Goal: Transaction & Acquisition: Purchase product/service

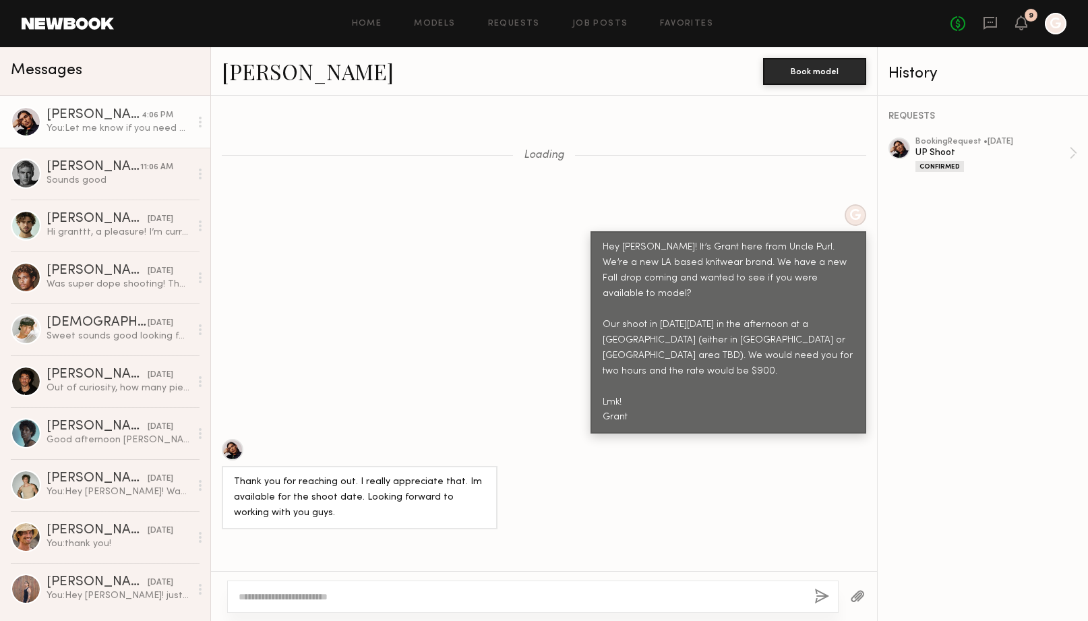
scroll to position [1316, 0]
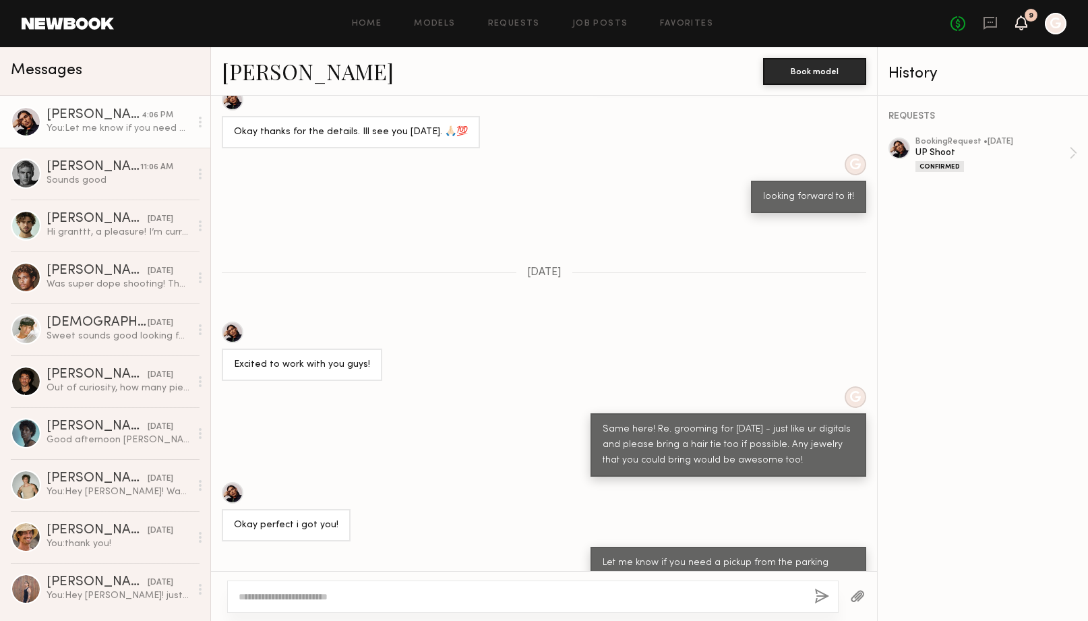
click at [1023, 26] on icon at bounding box center [1021, 22] width 11 height 9
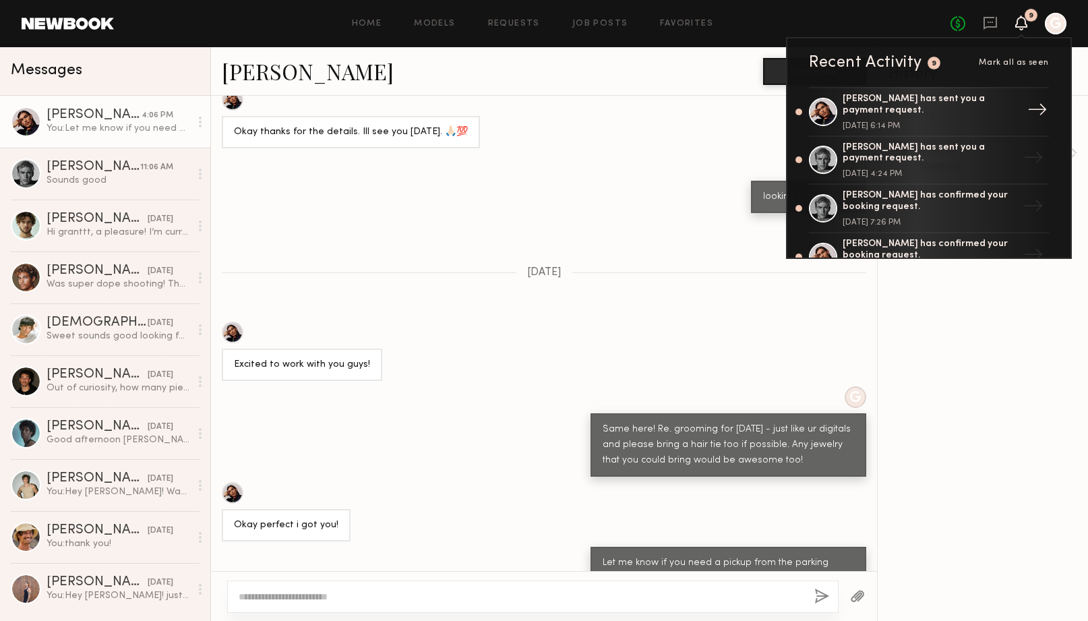
click at [996, 98] on div "[PERSON_NAME] has sent you a payment request." at bounding box center [930, 105] width 175 height 23
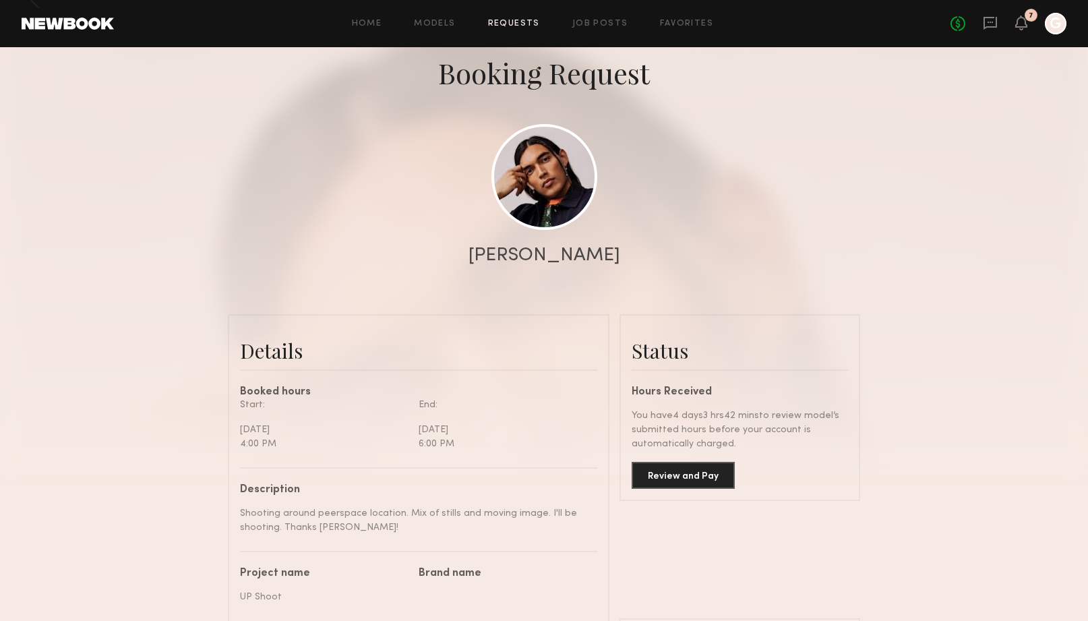
scroll to position [69, 0]
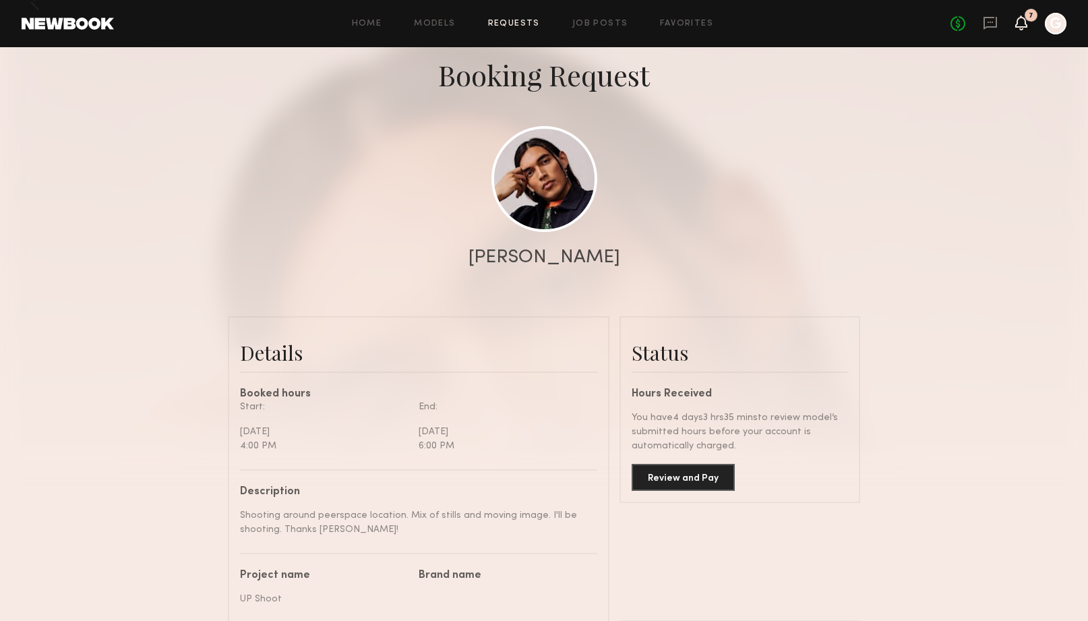
click at [1021, 24] on icon at bounding box center [1021, 22] width 11 height 9
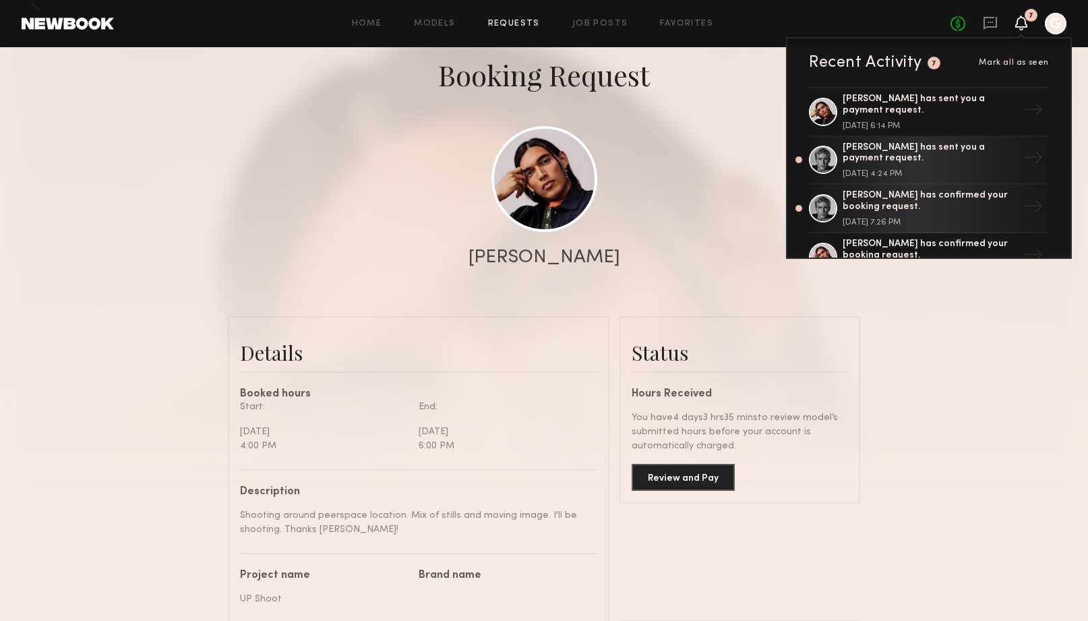
click at [700, 219] on div at bounding box center [544, 200] width 1088 height 539
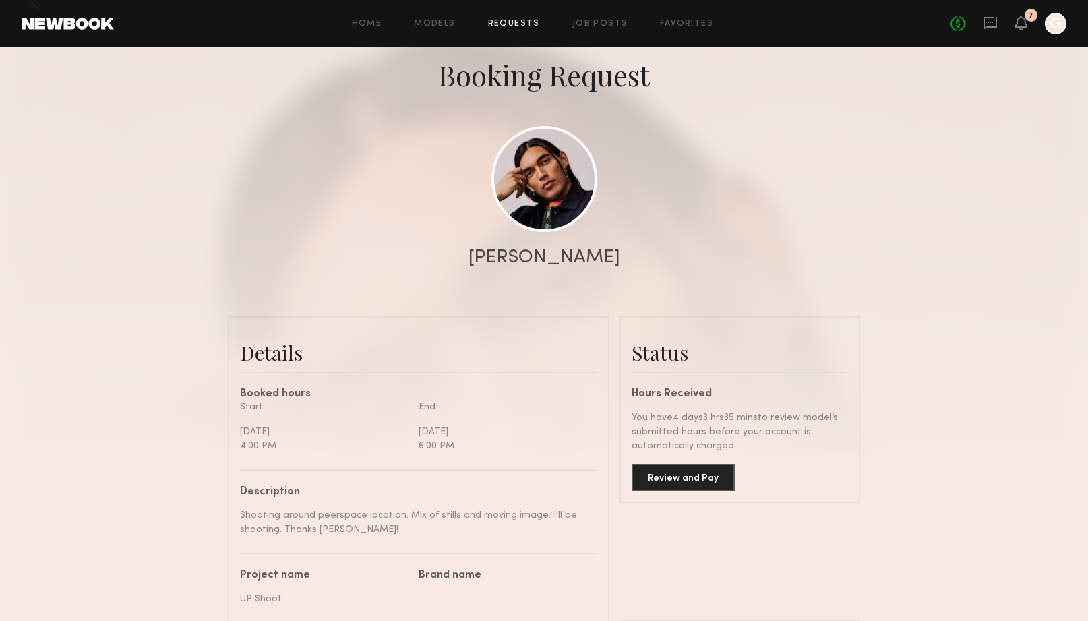
click at [1056, 26] on div at bounding box center [1056, 24] width 22 height 22
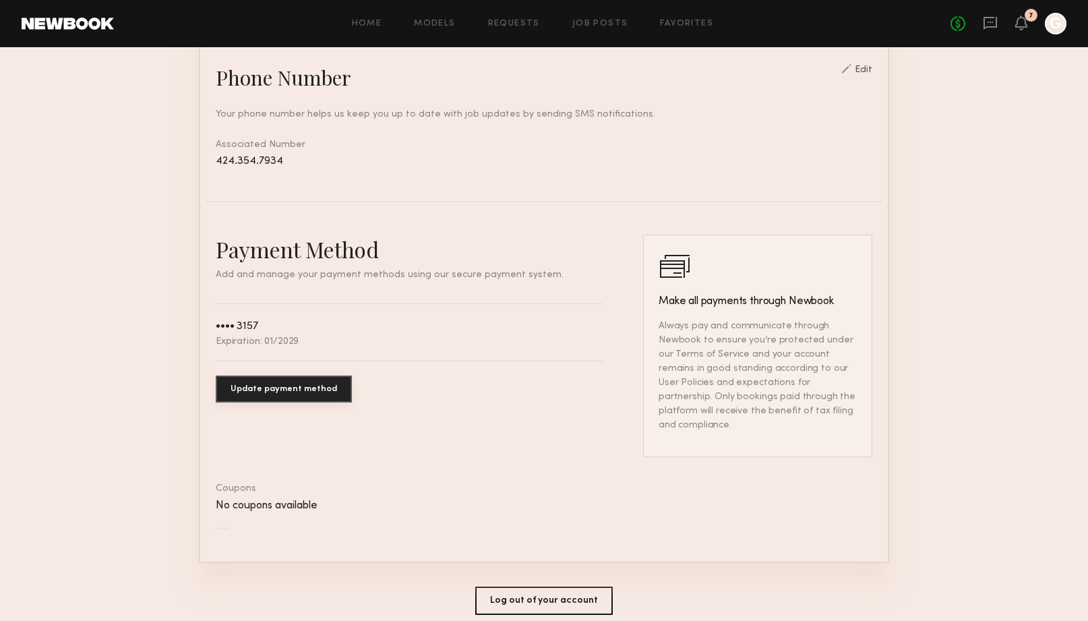
scroll to position [585, 0]
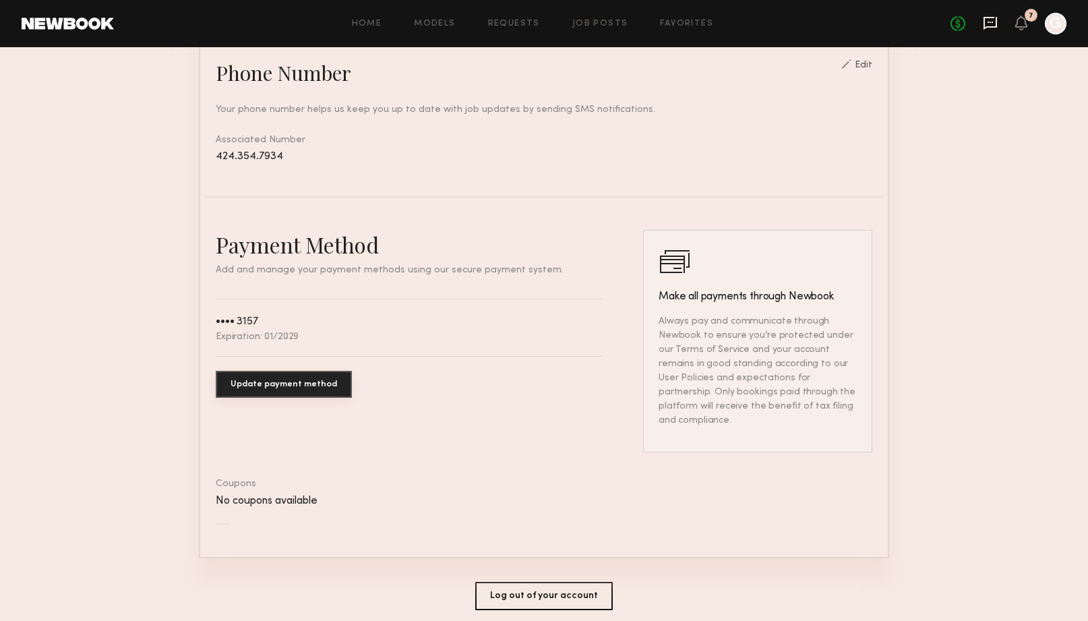
click at [994, 25] on icon at bounding box center [990, 23] width 15 height 15
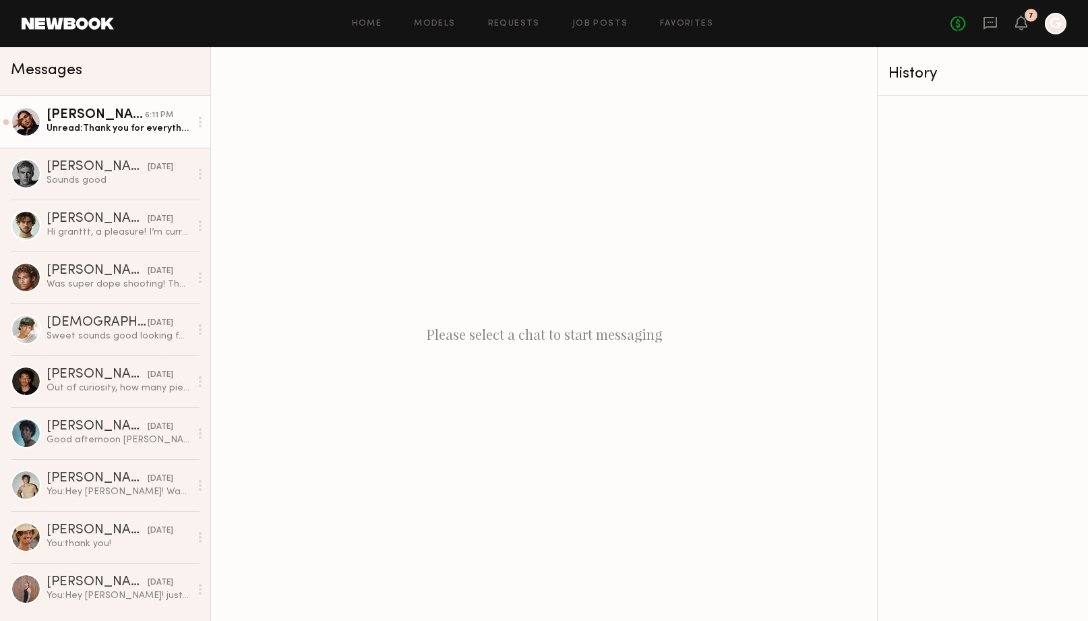
click at [141, 114] on div "[PERSON_NAME]" at bounding box center [96, 115] width 98 height 13
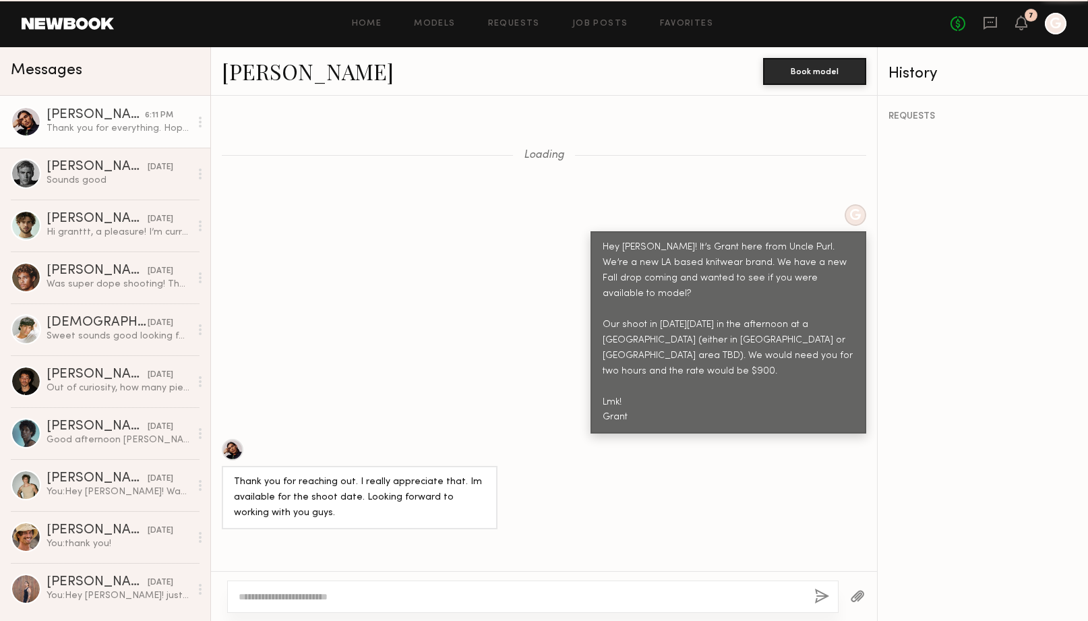
scroll to position [1316, 0]
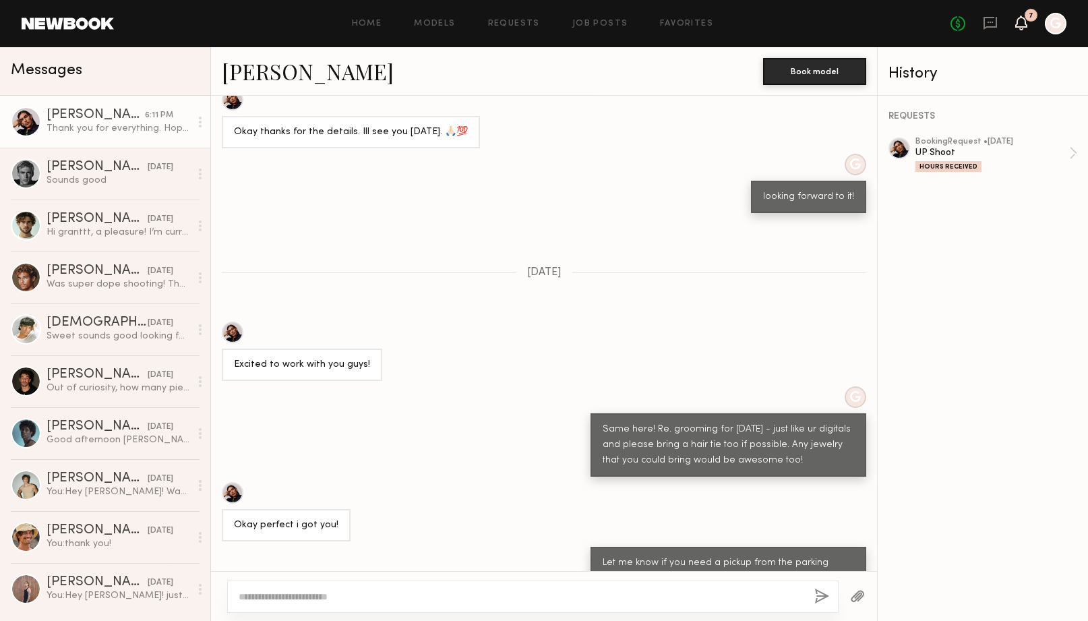
click at [1026, 25] on icon at bounding box center [1021, 22] width 11 height 9
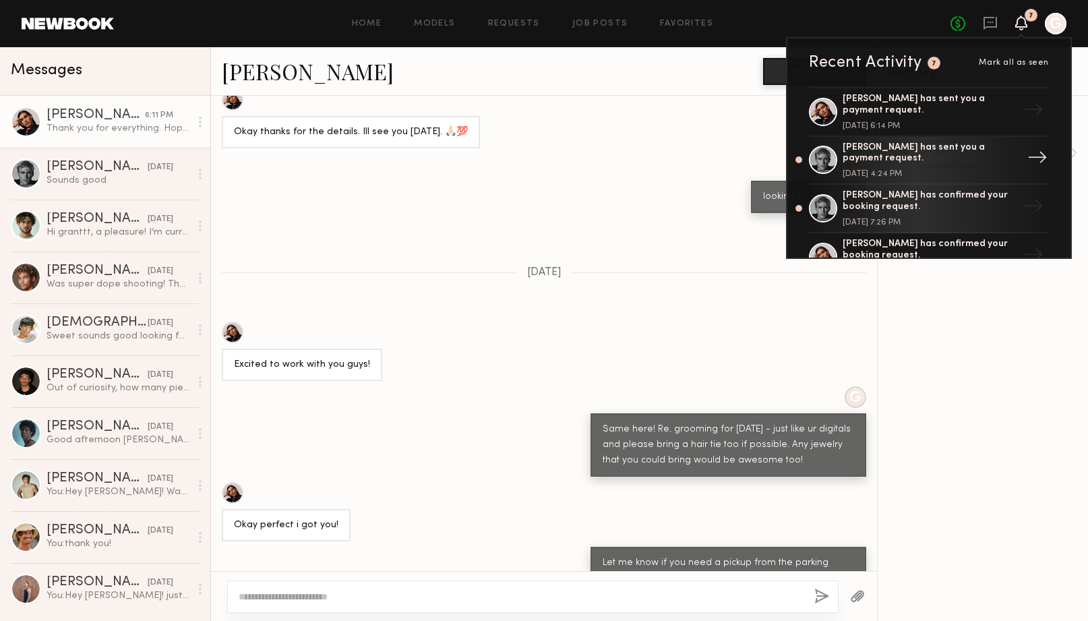
click at [972, 160] on div "[PERSON_NAME] has sent you a payment request." at bounding box center [930, 153] width 175 height 23
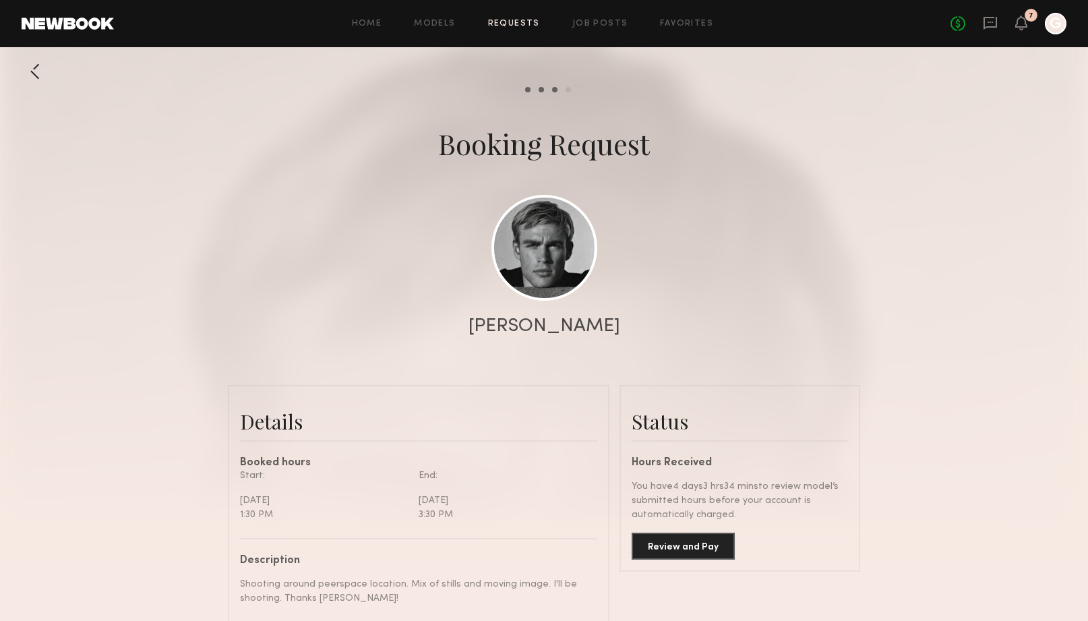
scroll to position [1704, 0]
click at [700, 545] on button "Review and Pay" at bounding box center [683, 545] width 103 height 27
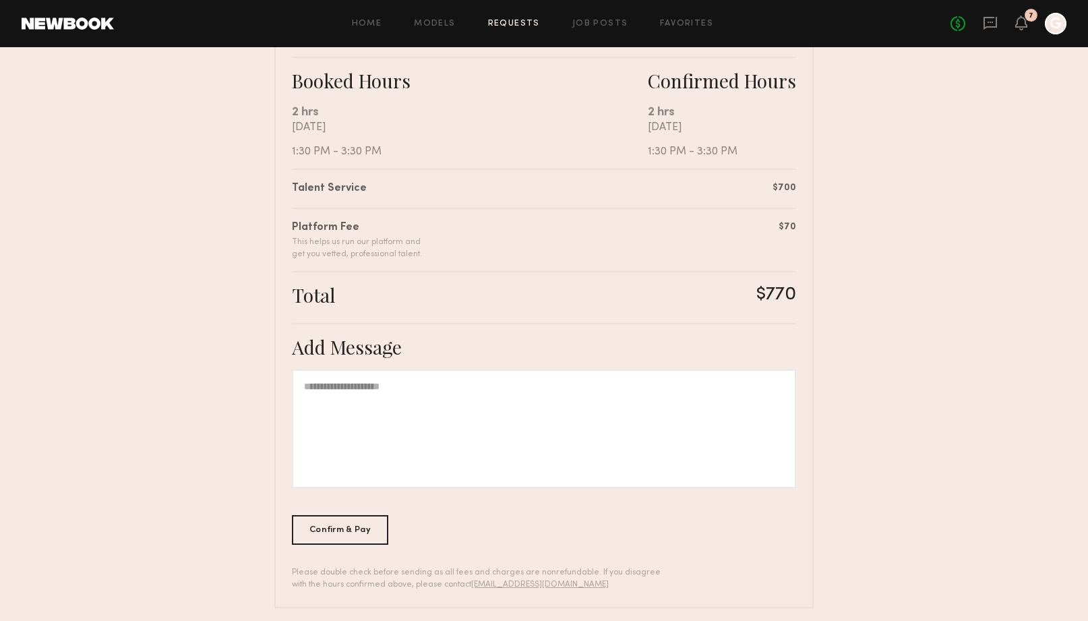
scroll to position [241, 0]
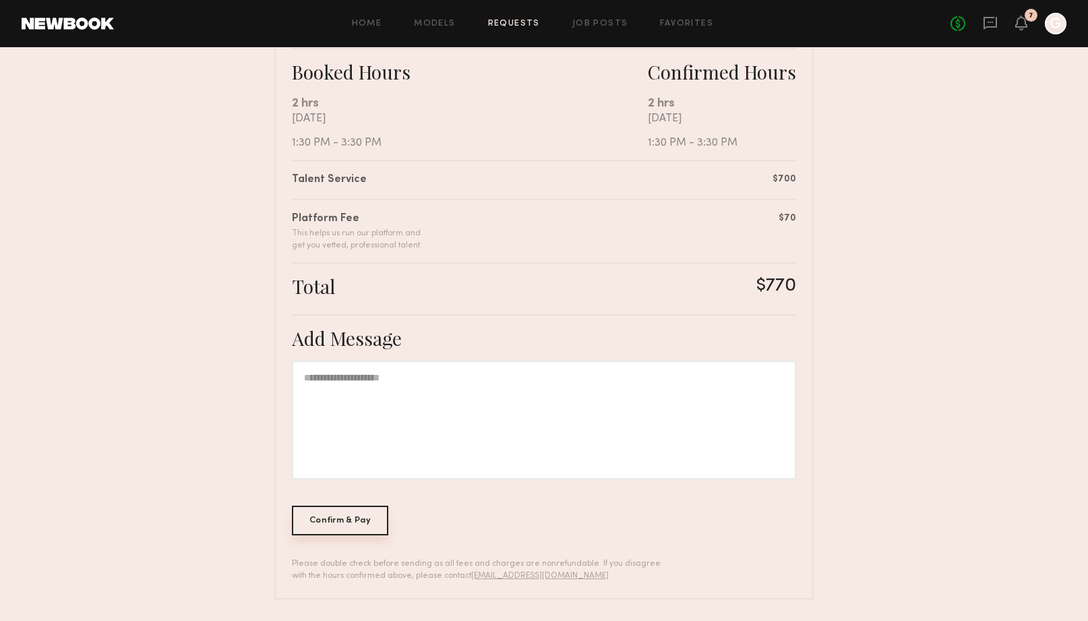
click at [368, 512] on div "Confirm & Pay" at bounding box center [340, 521] width 96 height 30
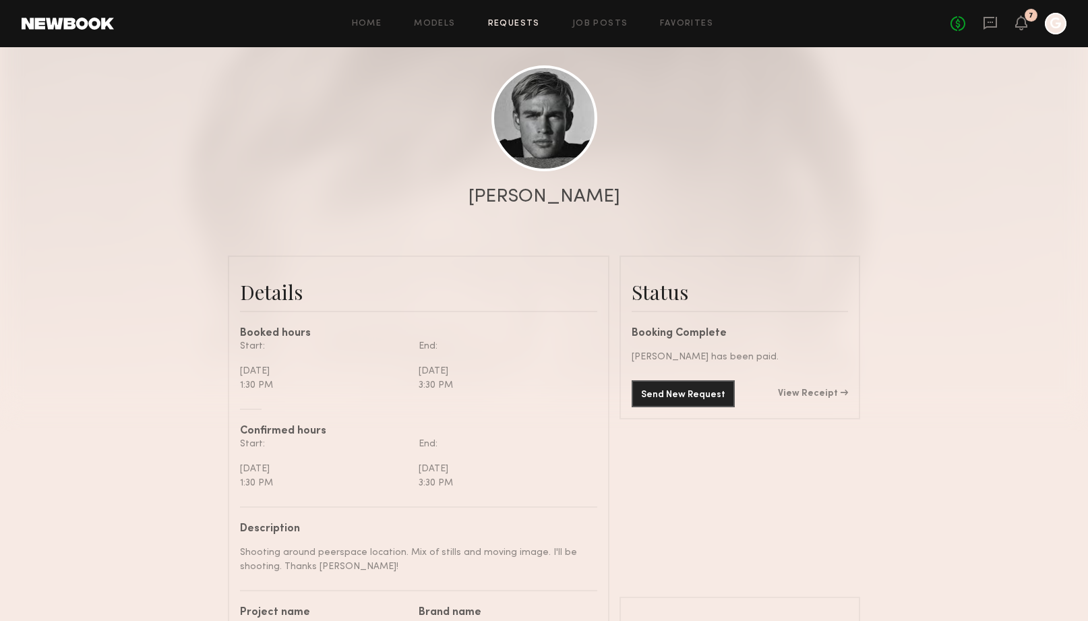
scroll to position [137, 0]
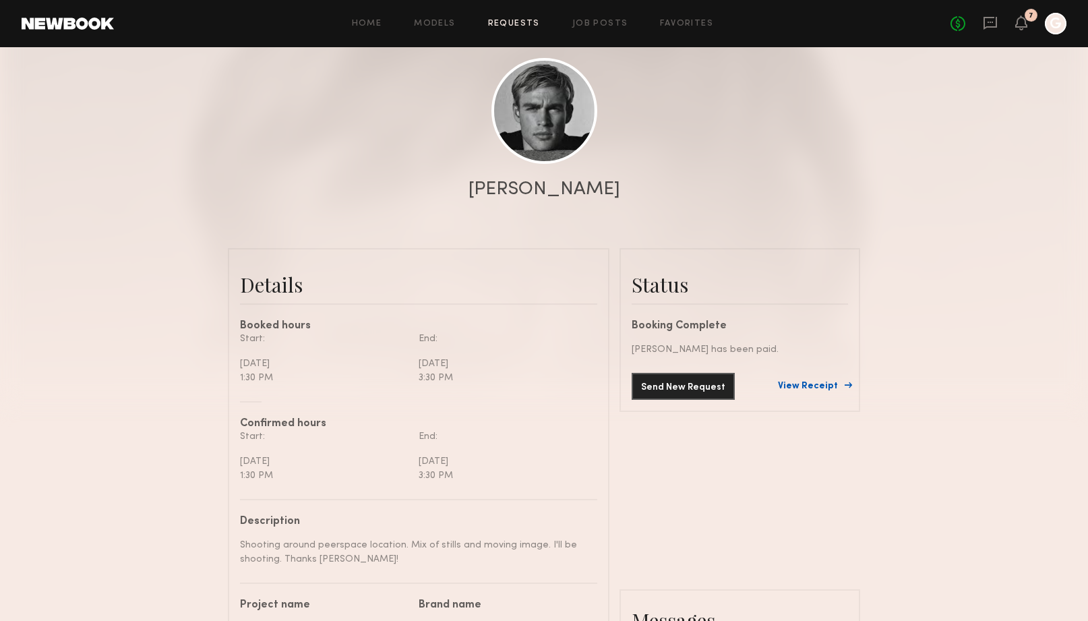
click at [825, 388] on link "View Receipt" at bounding box center [813, 386] width 70 height 9
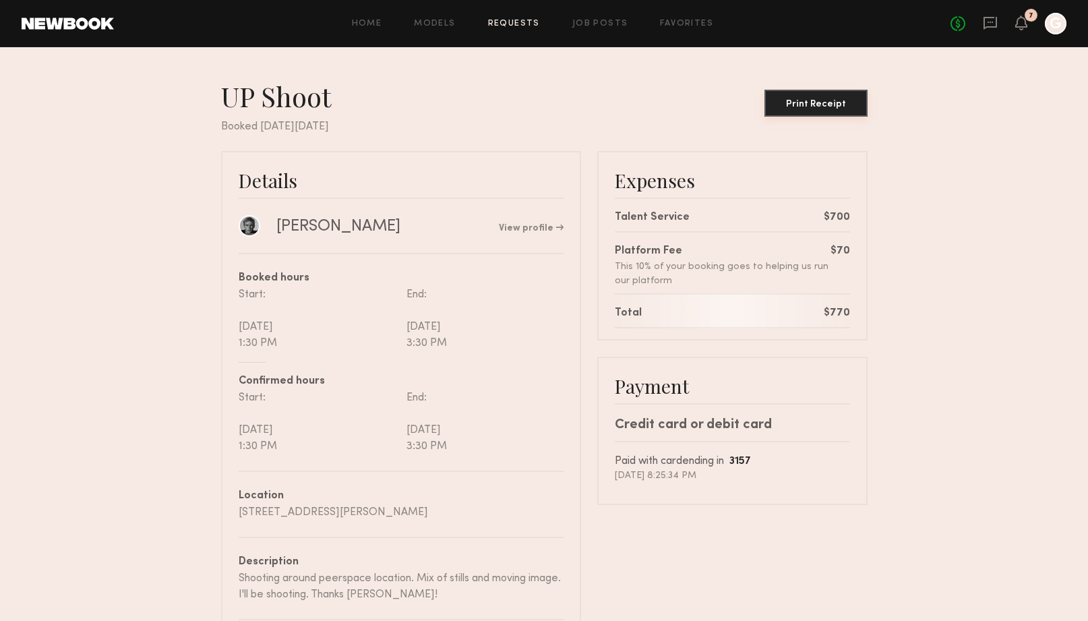
click at [812, 108] on div "Print Receipt" at bounding box center [816, 104] width 92 height 9
click at [1021, 22] on icon at bounding box center [1021, 22] width 11 height 9
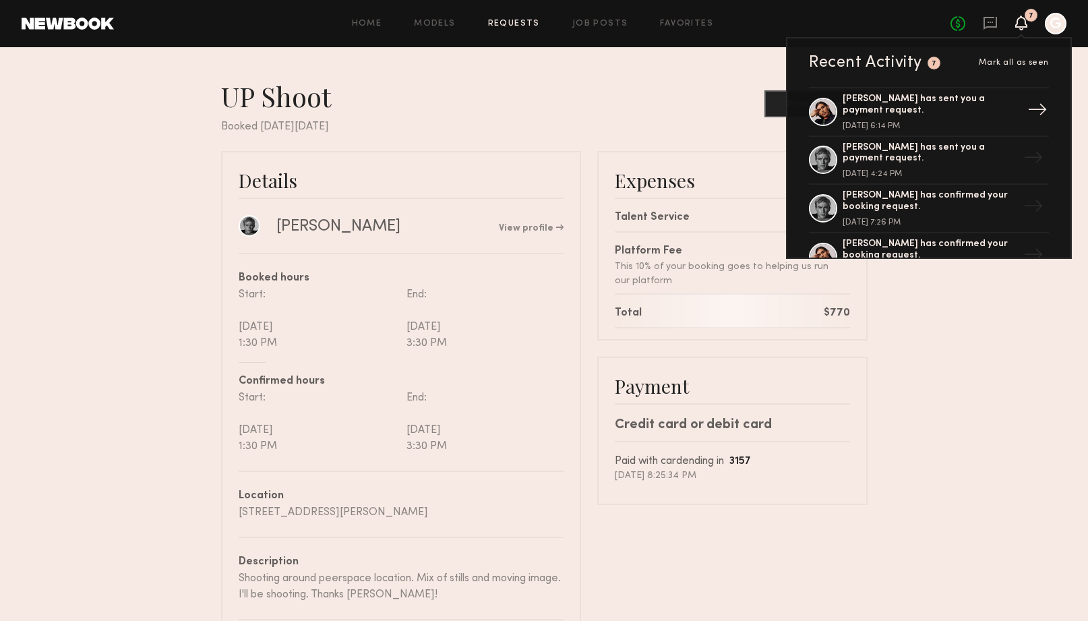
click at [975, 113] on div "[PERSON_NAME] has sent you a payment request." at bounding box center [930, 105] width 175 height 23
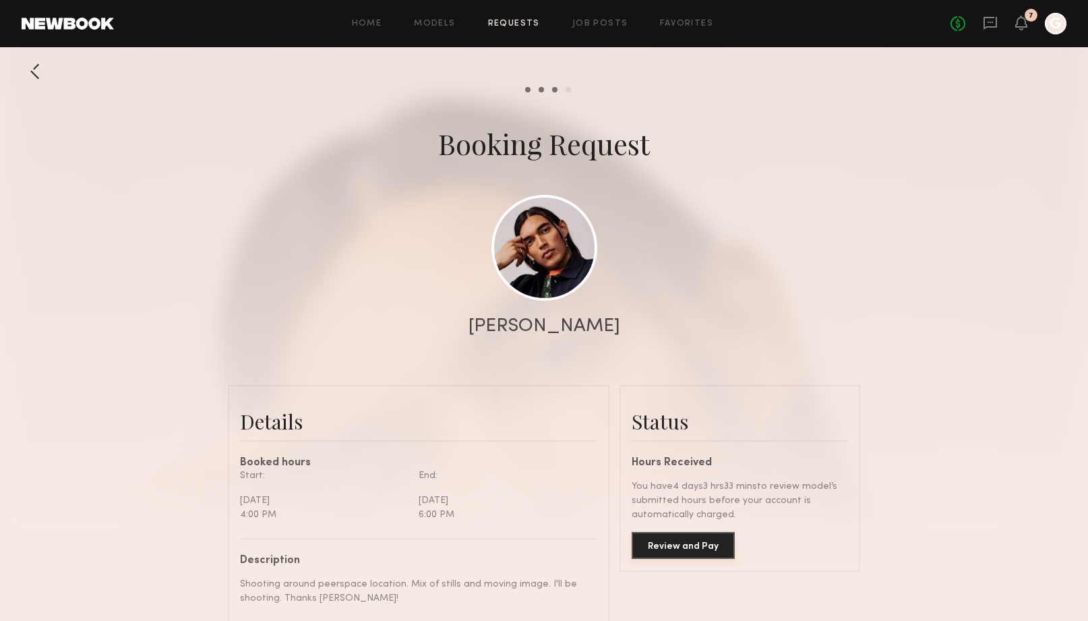
click at [693, 549] on button "Review and Pay" at bounding box center [683, 545] width 103 height 27
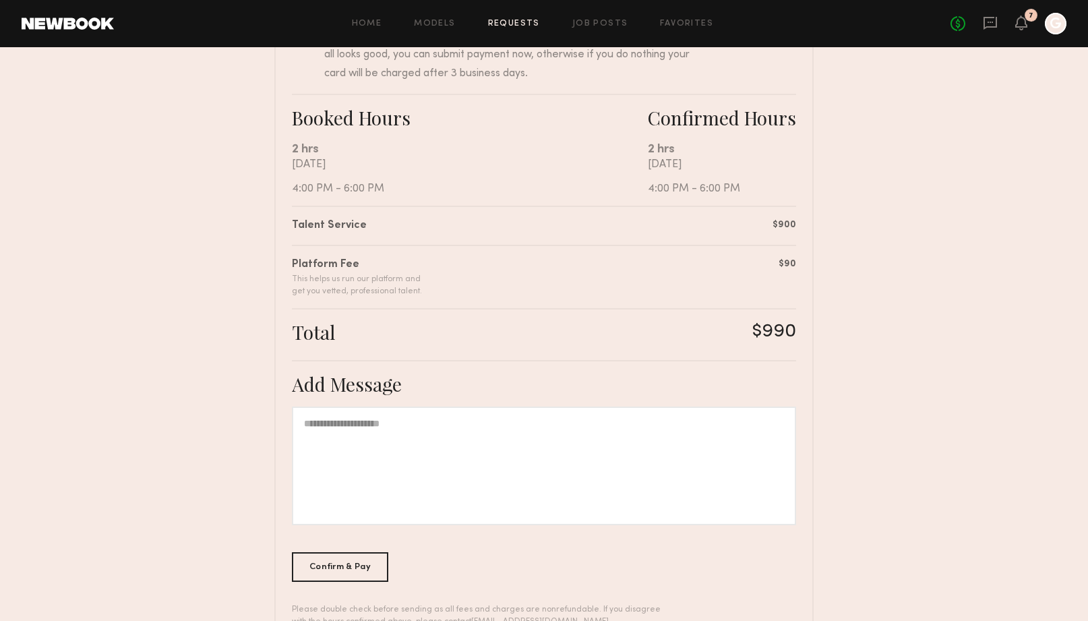
scroll to position [229, 0]
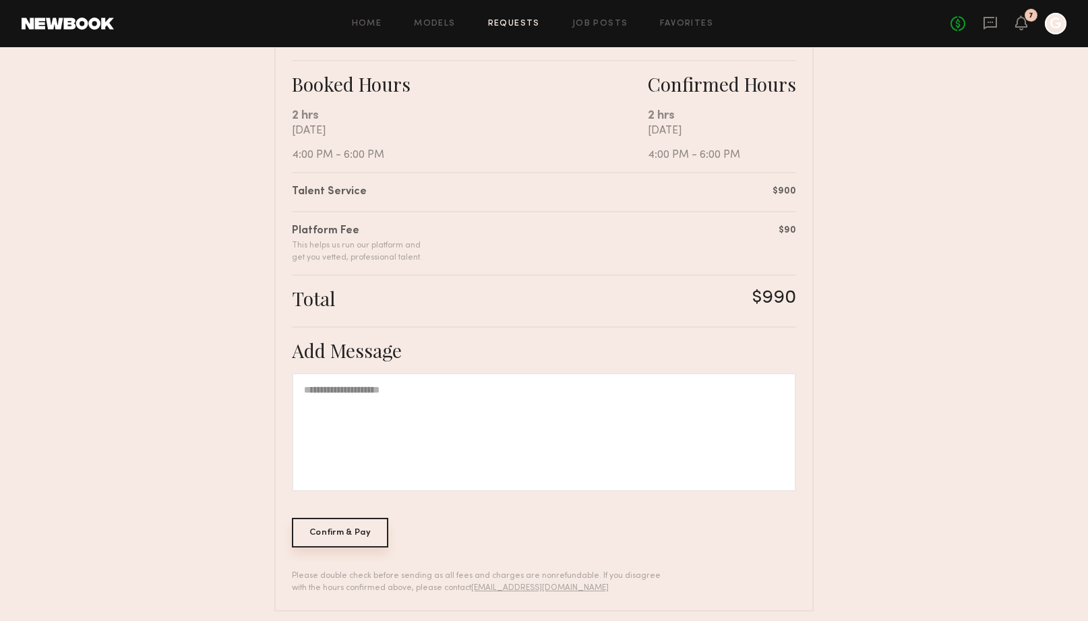
click at [374, 535] on div "Confirm & Pay" at bounding box center [340, 533] width 96 height 30
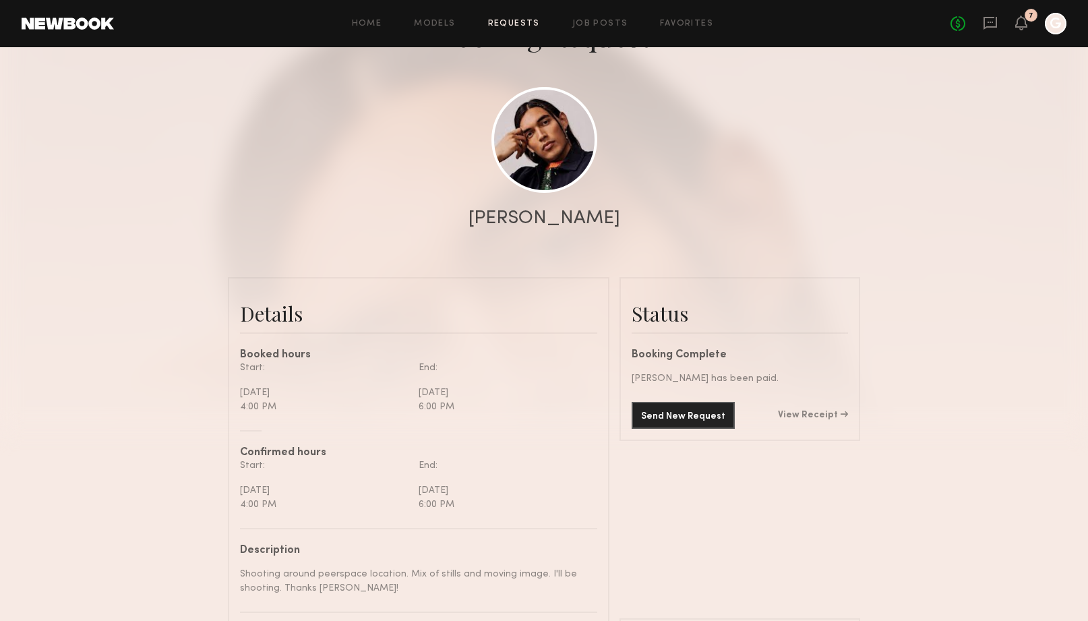
scroll to position [206, 0]
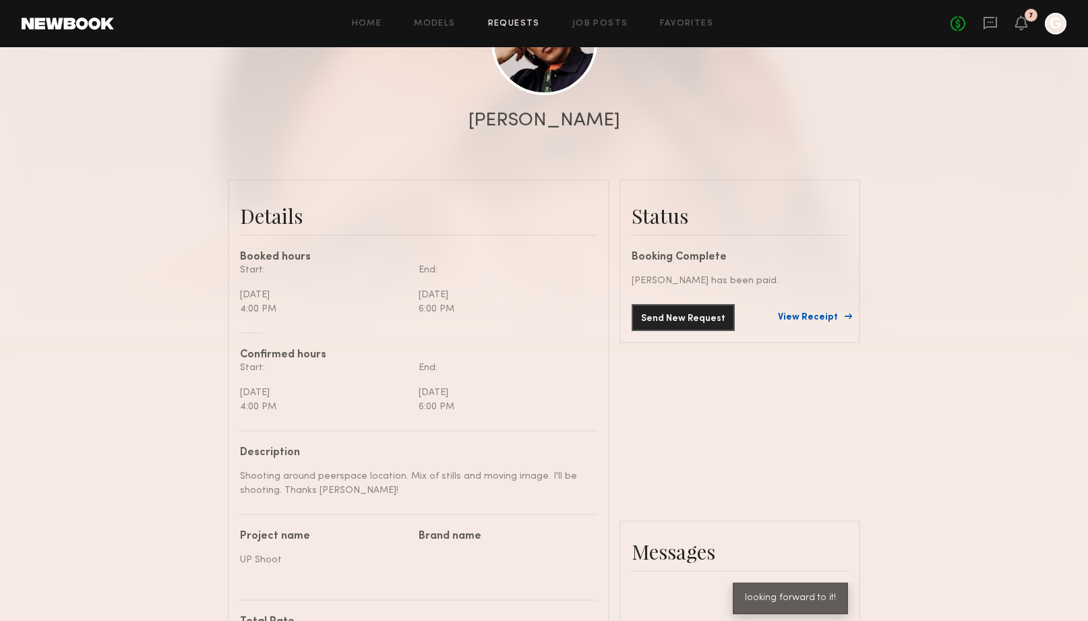
click at [829, 319] on link "View Receipt" at bounding box center [813, 317] width 70 height 9
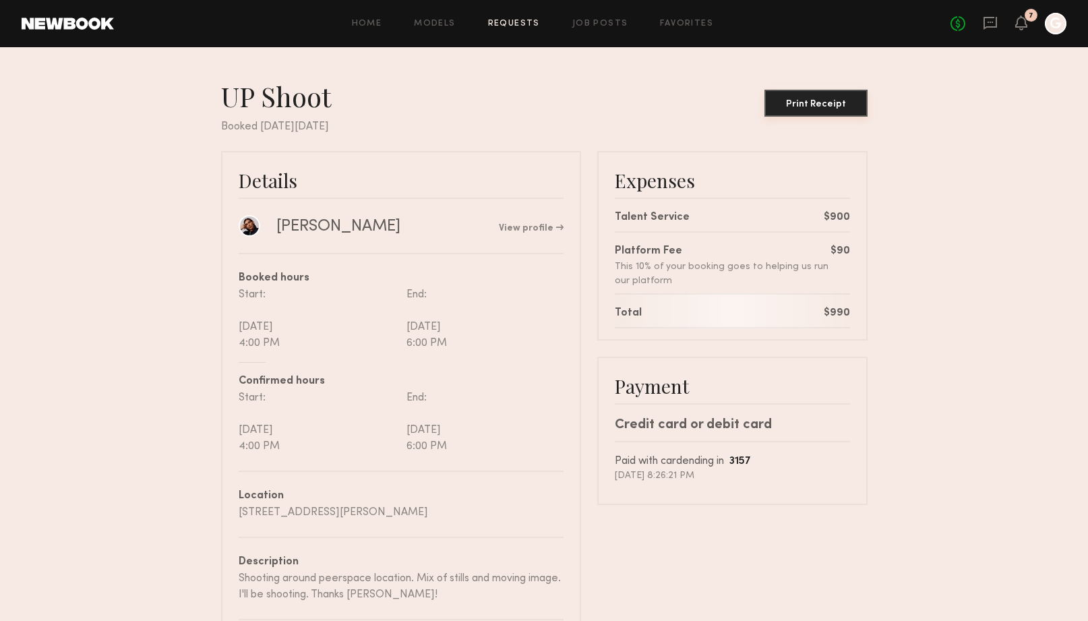
click at [833, 106] on div "Print Receipt" at bounding box center [816, 104] width 92 height 9
click at [989, 28] on icon at bounding box center [990, 23] width 15 height 15
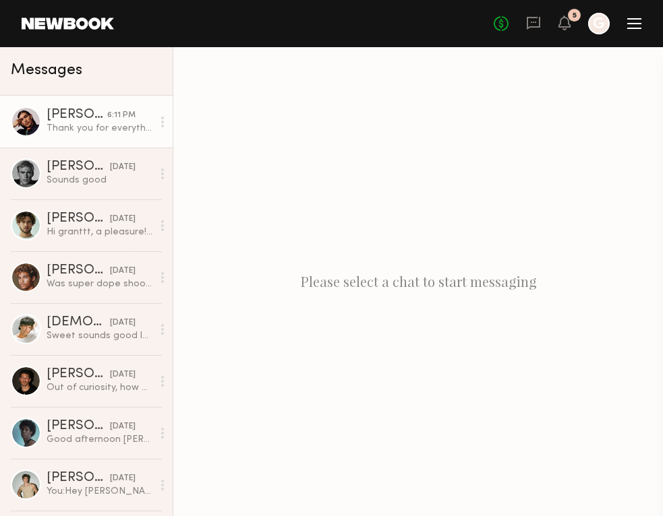
click at [107, 117] on div "[PERSON_NAME]" at bounding box center [77, 115] width 61 height 13
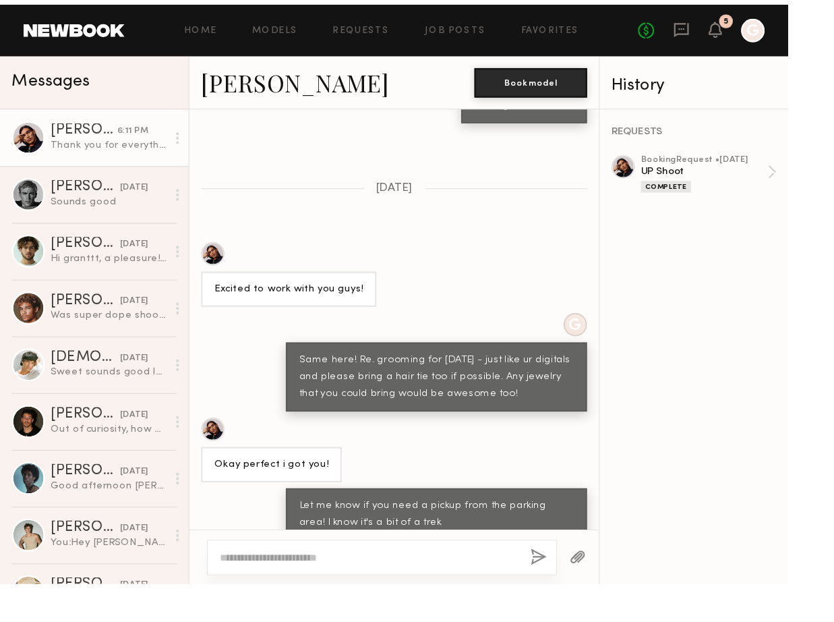
scroll to position [1315, 0]
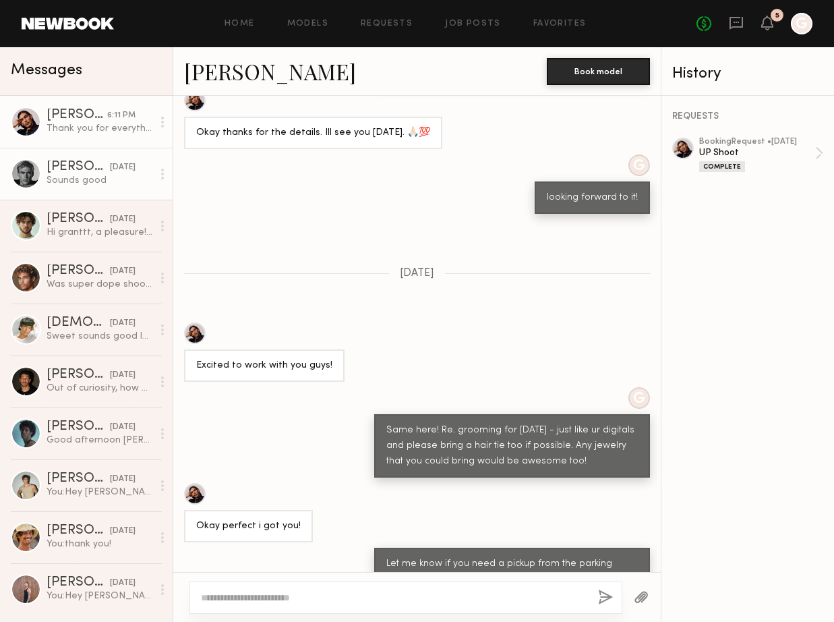
click at [89, 152] on link "[PERSON_NAME] [DATE] Sounds good" at bounding box center [86, 174] width 173 height 52
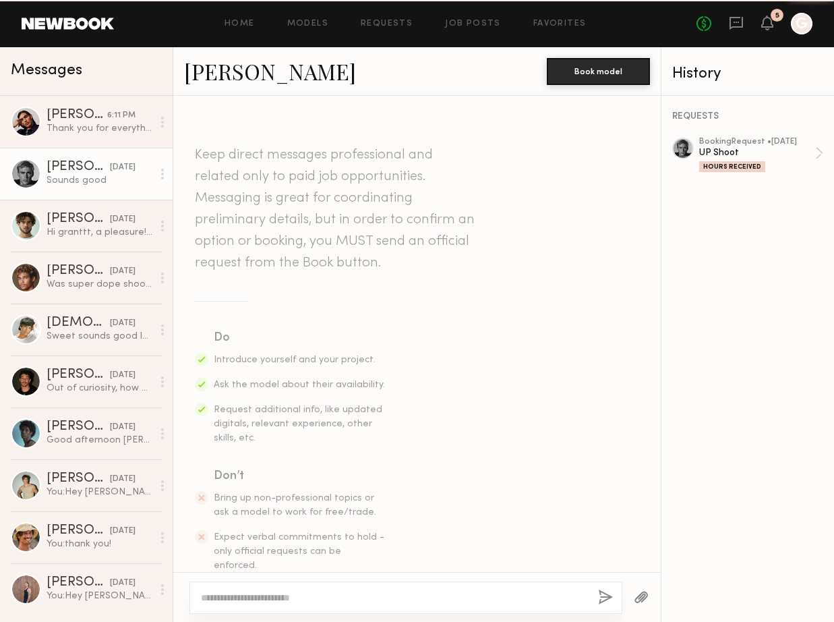
scroll to position [1485, 0]
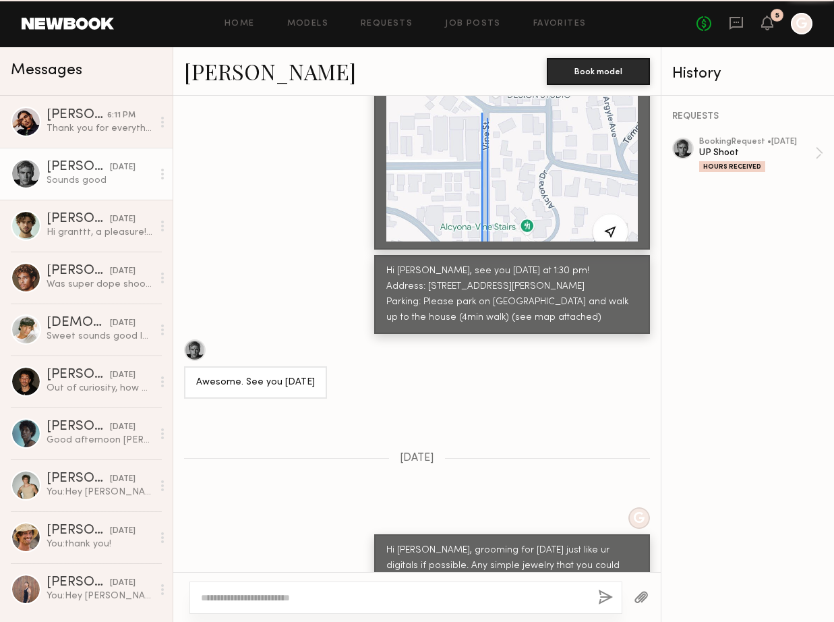
click at [98, 86] on div "Messages" at bounding box center [86, 71] width 173 height 49
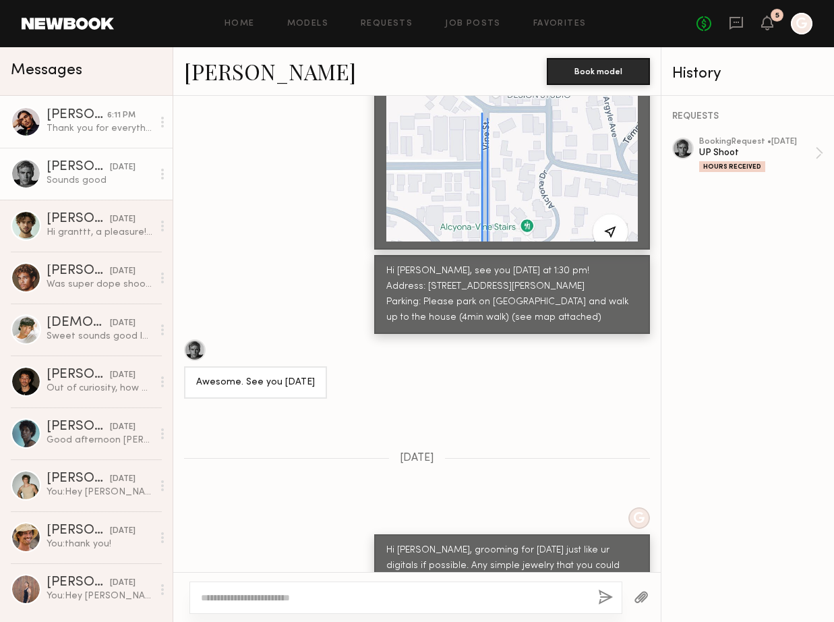
click at [93, 106] on link "[PERSON_NAME] 6:11 PM Thank you for everything. Hope the best for you and your …" at bounding box center [86, 122] width 173 height 52
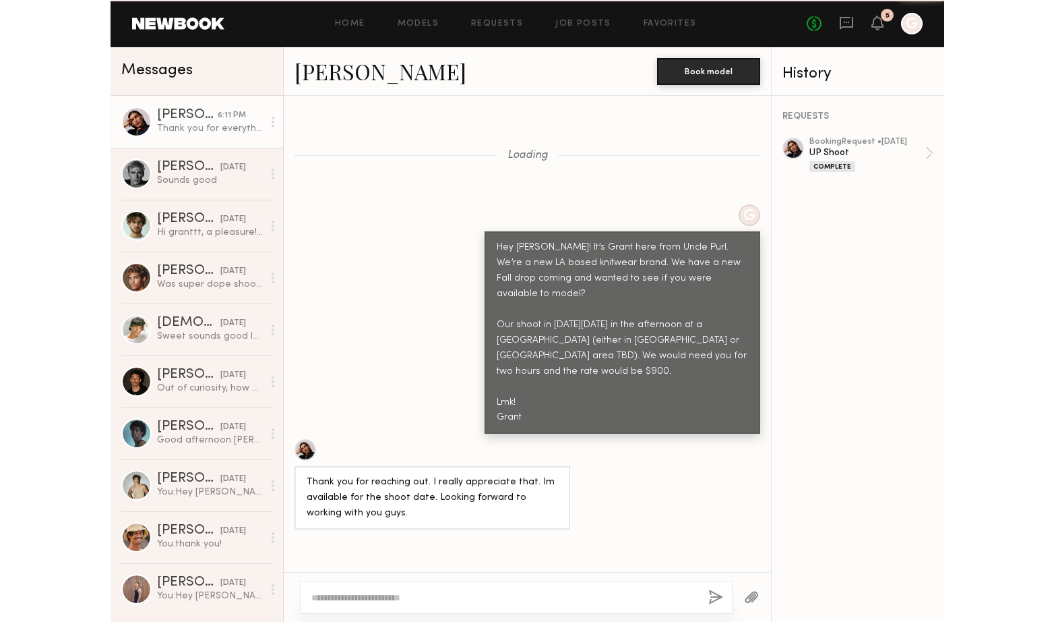
scroll to position [1315, 0]
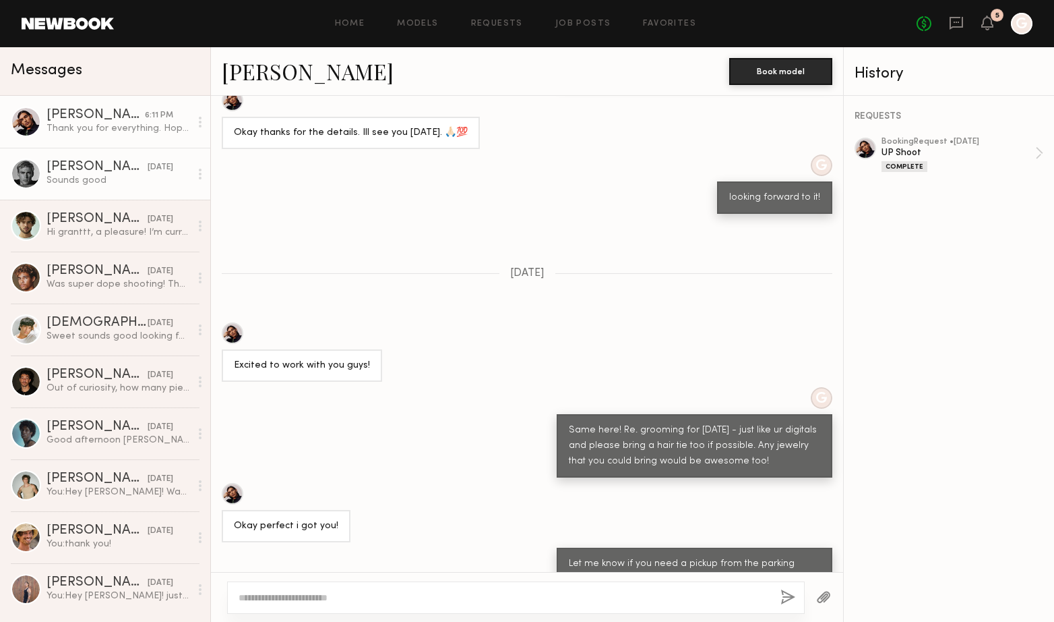
click at [75, 162] on div "[PERSON_NAME]" at bounding box center [97, 166] width 101 height 13
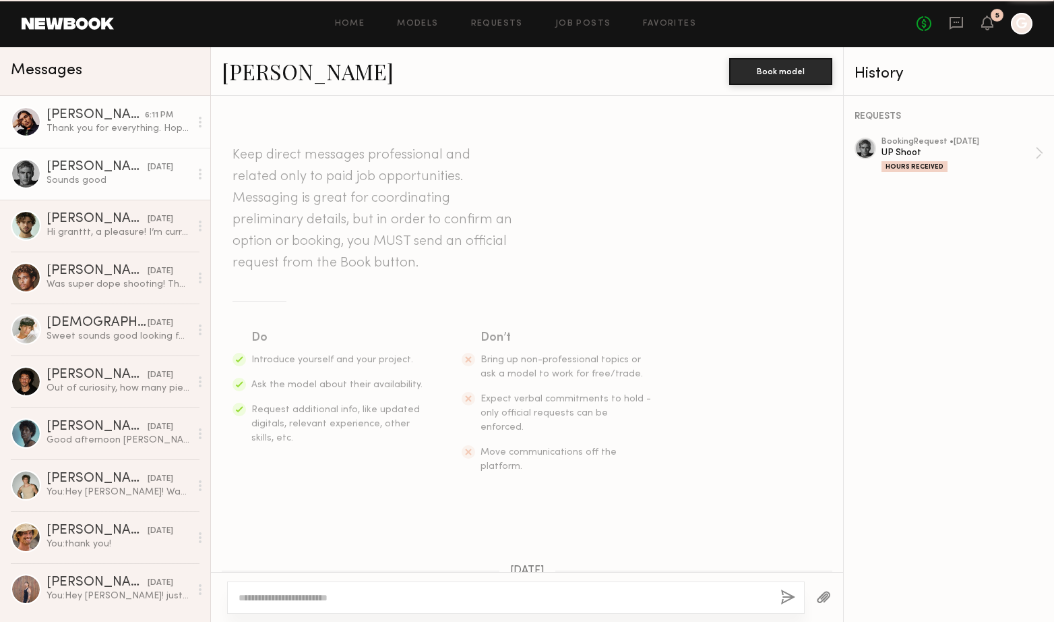
scroll to position [1346, 0]
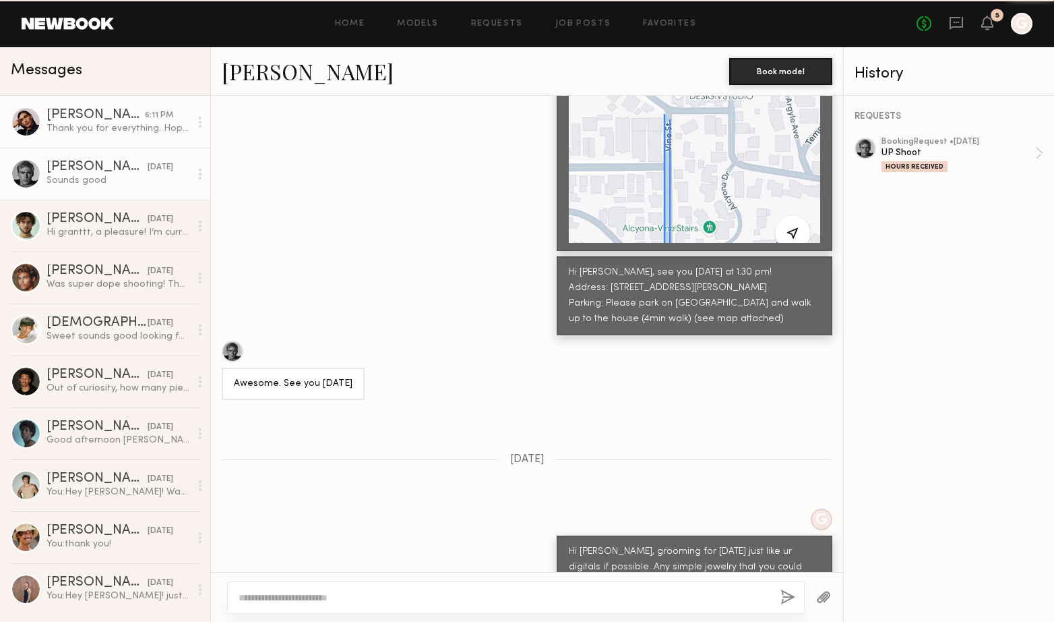
click at [129, 123] on div "Thank you for everything. Hope the best for you and your brand." at bounding box center [119, 128] width 144 height 13
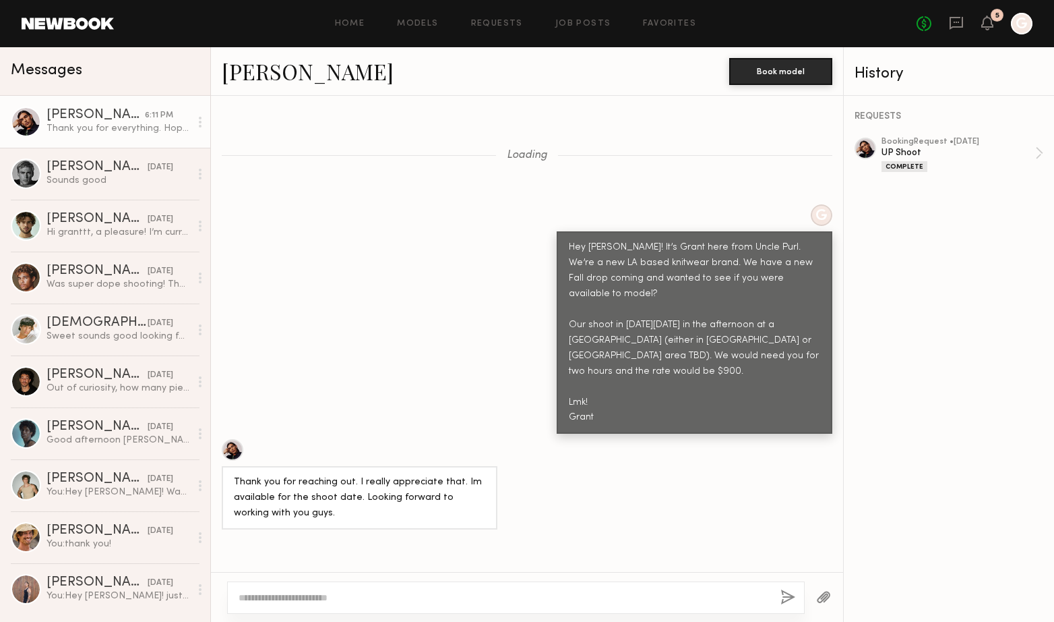
scroll to position [1315, 0]
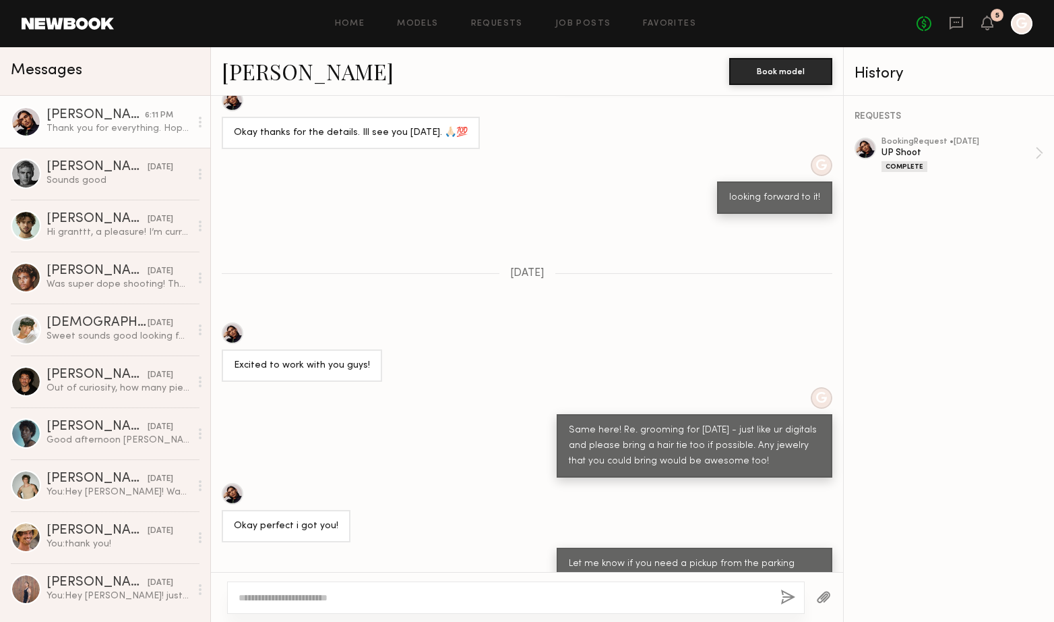
click at [607, 595] on textarea at bounding box center [504, 597] width 531 height 13
click at [132, 126] on div "Thank you for everything. Hope the best for you and your brand." at bounding box center [119, 128] width 144 height 13
click at [116, 193] on link "[PERSON_NAME] [DATE] Sounds good" at bounding box center [105, 174] width 210 height 52
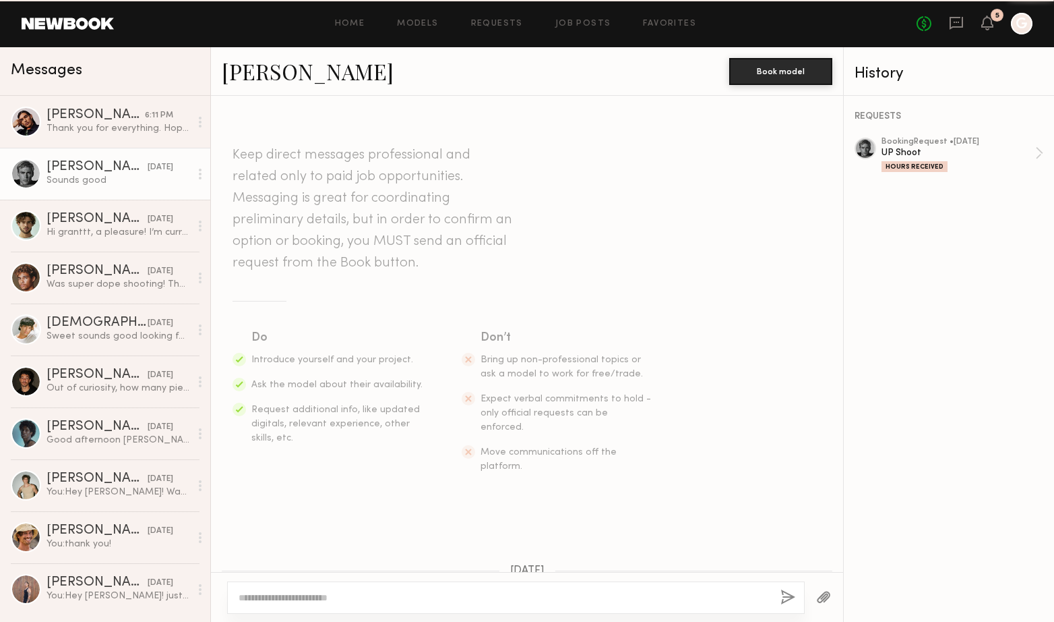
scroll to position [1346, 0]
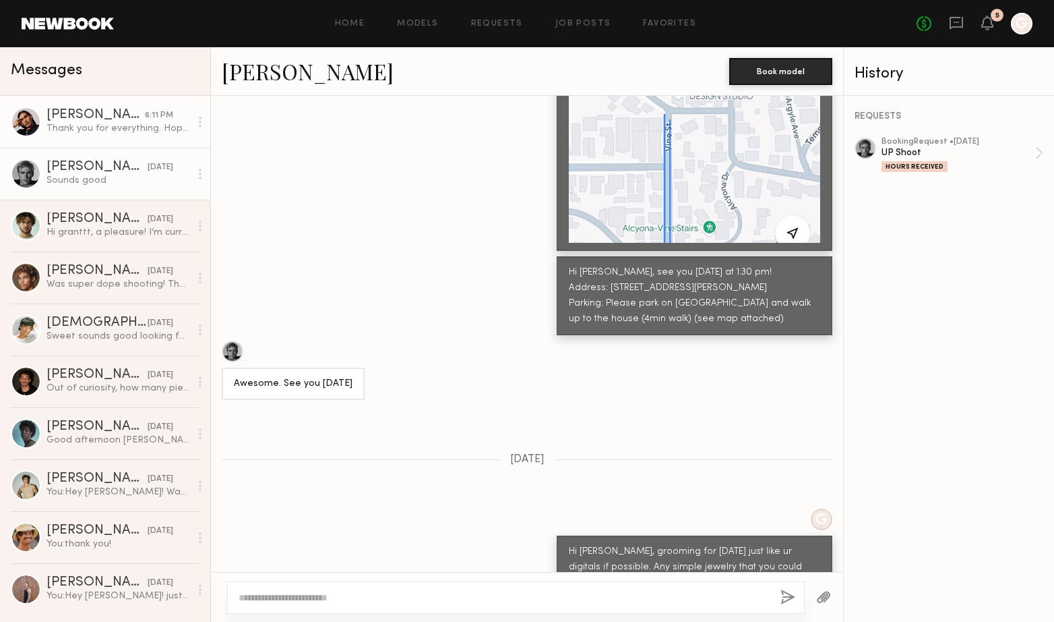
click at [137, 140] on link "[PERSON_NAME] 6:11 PM Thank you for everything. Hope the best for you and your …" at bounding box center [105, 122] width 210 height 52
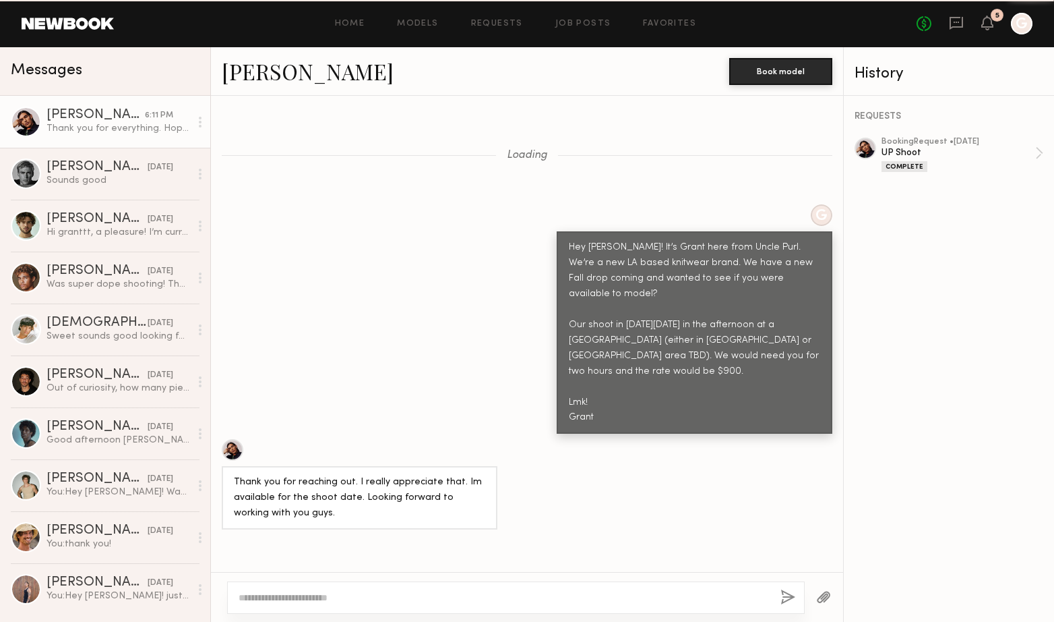
scroll to position [1315, 0]
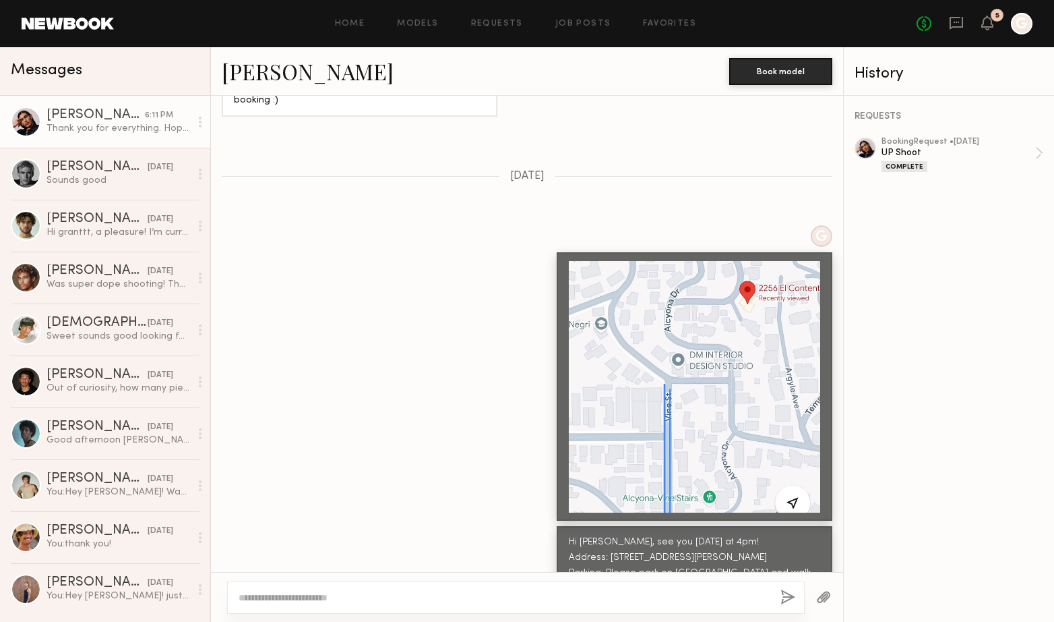
scroll to position [1395, 0]
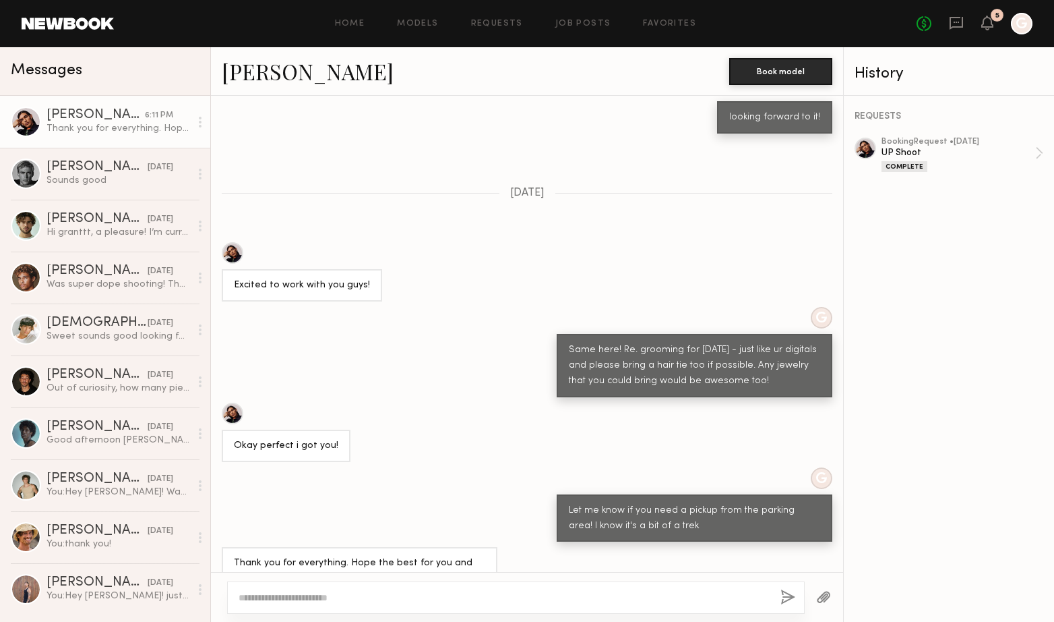
click at [132, 128] on div "Thank you for everything. Hope the best for you and your brand." at bounding box center [119, 128] width 144 height 13
click at [373, 596] on textarea at bounding box center [504, 597] width 531 height 13
type textarea "*"
type textarea "**********"
click at [791, 596] on button "button" at bounding box center [788, 597] width 15 height 17
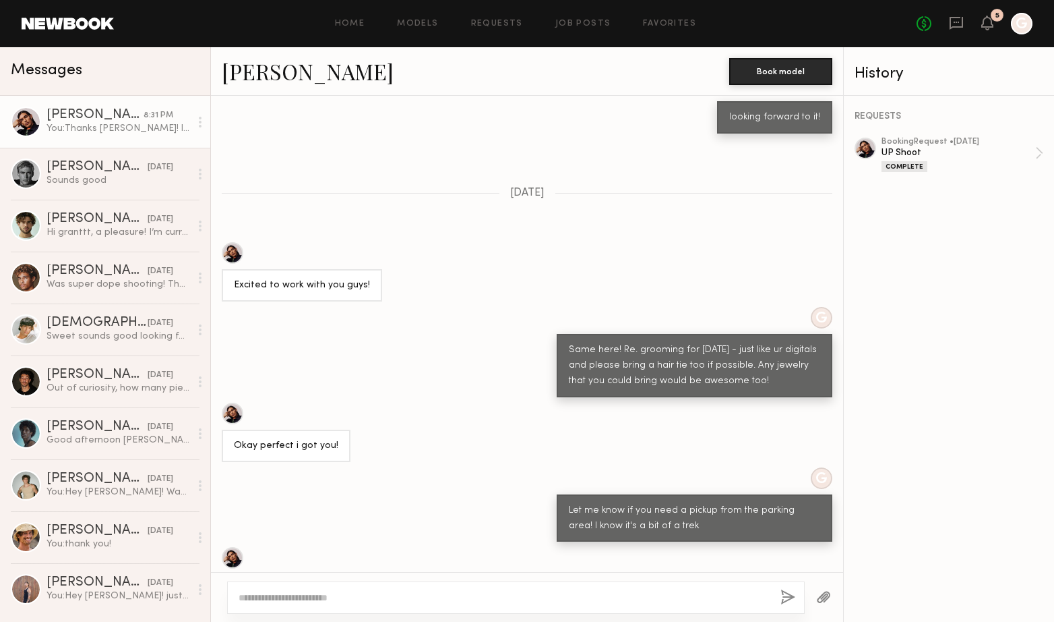
scroll to position [1563, 0]
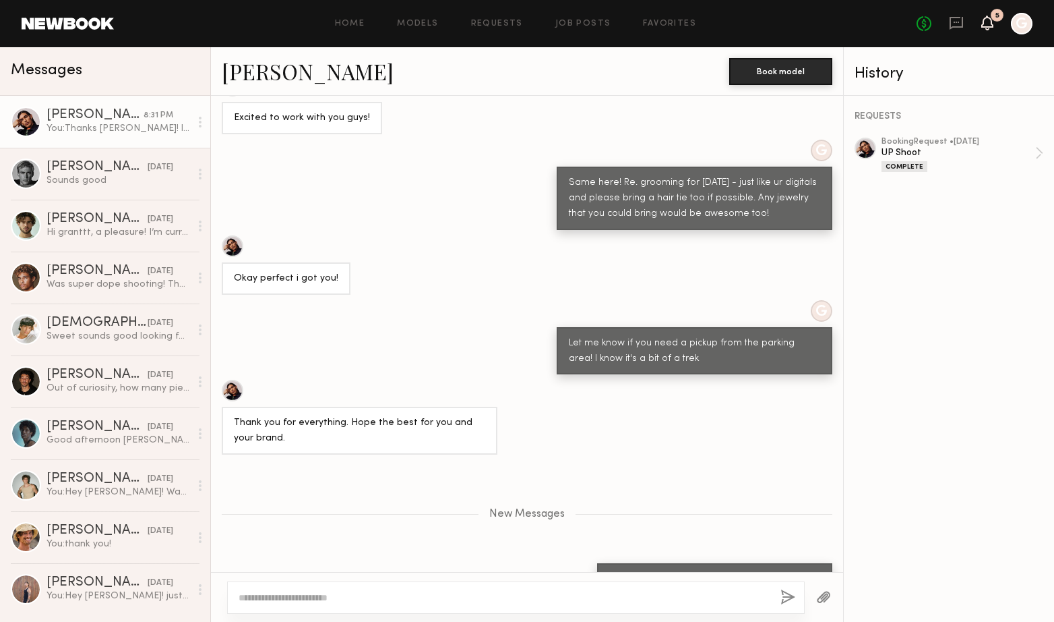
click at [984, 24] on icon at bounding box center [987, 22] width 11 height 9
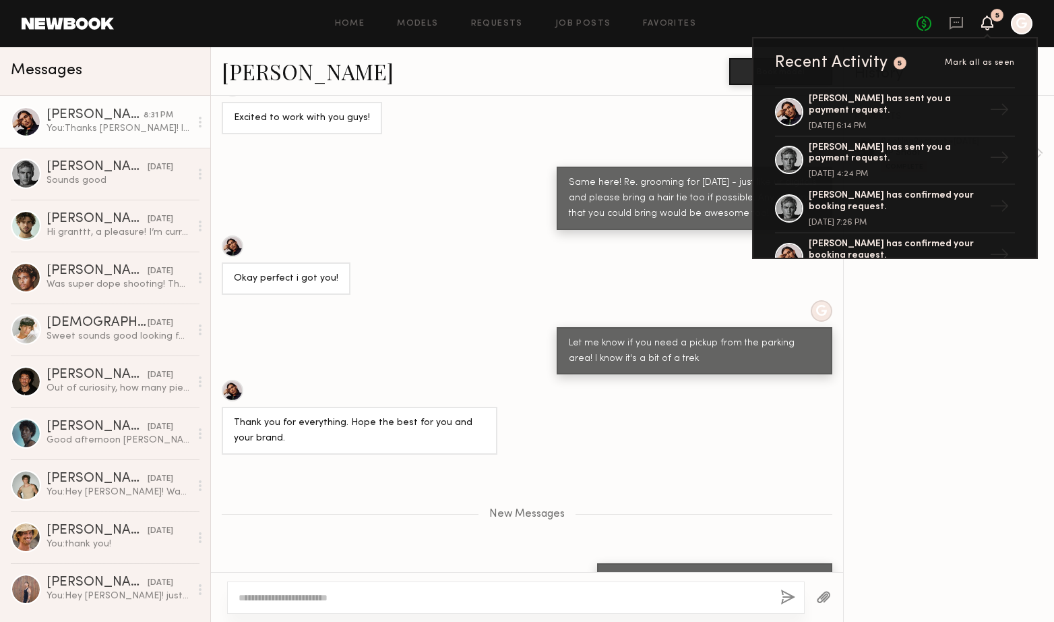
click at [655, 98] on div "Excited to work with you guys!" at bounding box center [527, 104] width 632 height 59
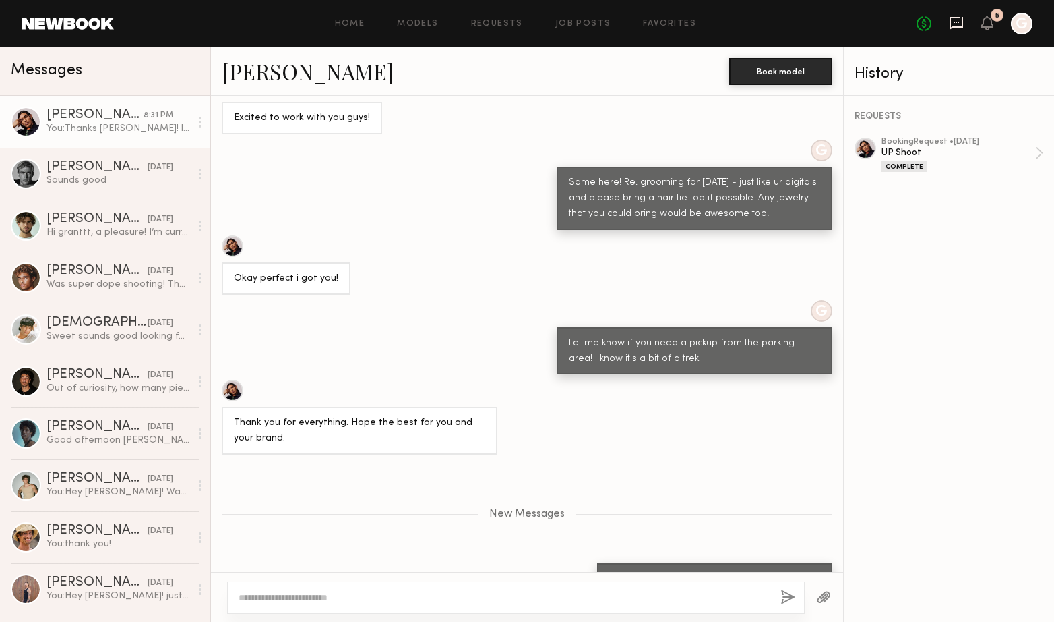
click at [957, 26] on icon at bounding box center [956, 23] width 13 height 13
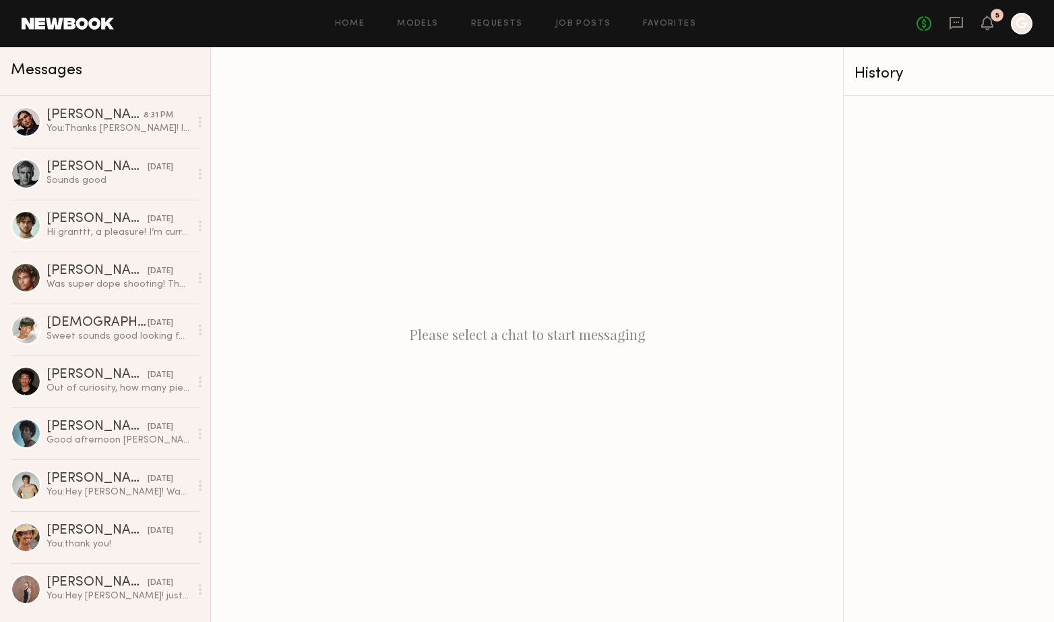
click at [512, 28] on div "Home Models Requests Job Posts Favorites Sign Out No fees up to $5,000 5 G" at bounding box center [573, 24] width 919 height 22
click at [505, 25] on link "Requests" at bounding box center [497, 24] width 52 height 9
